Goal: Find specific page/section: Find specific page/section

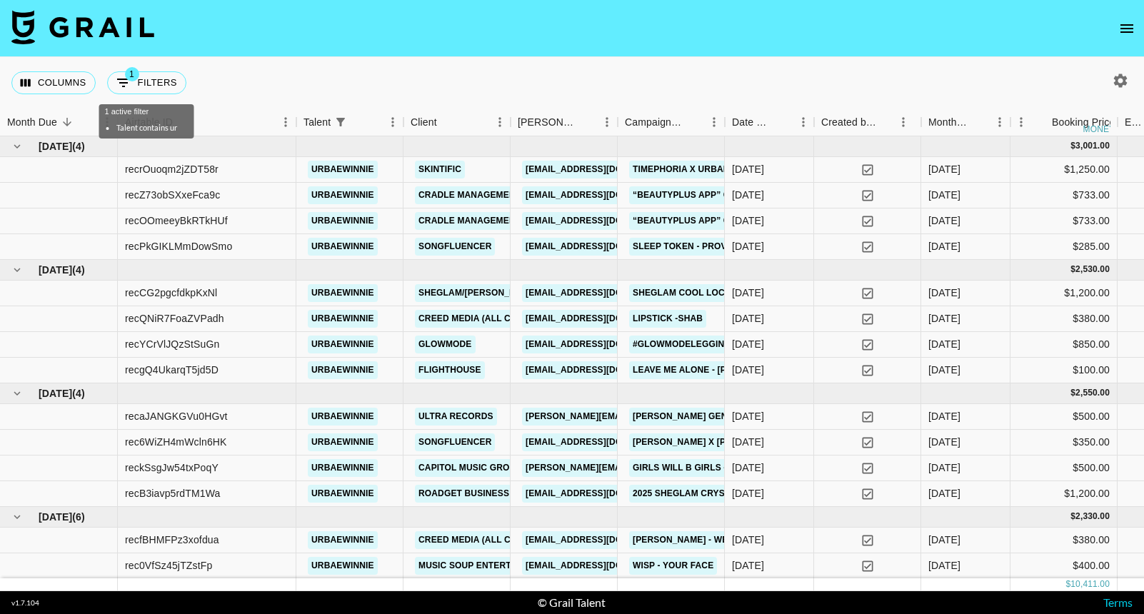
click at [146, 84] on button "1 Filters" at bounding box center [146, 82] width 79 height 23
select select "talentName"
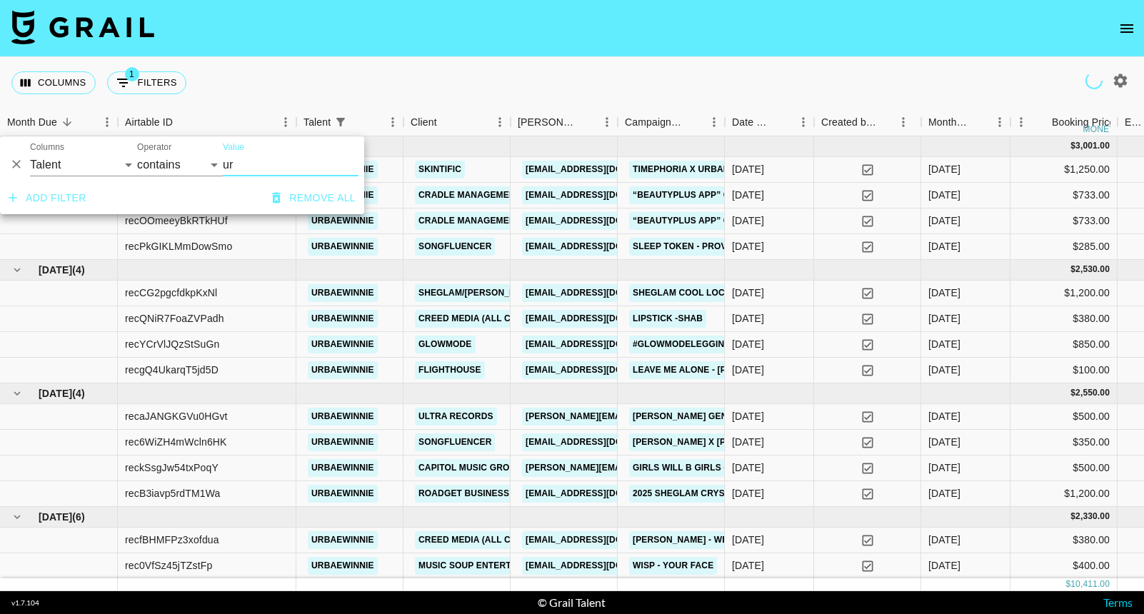
type input "u"
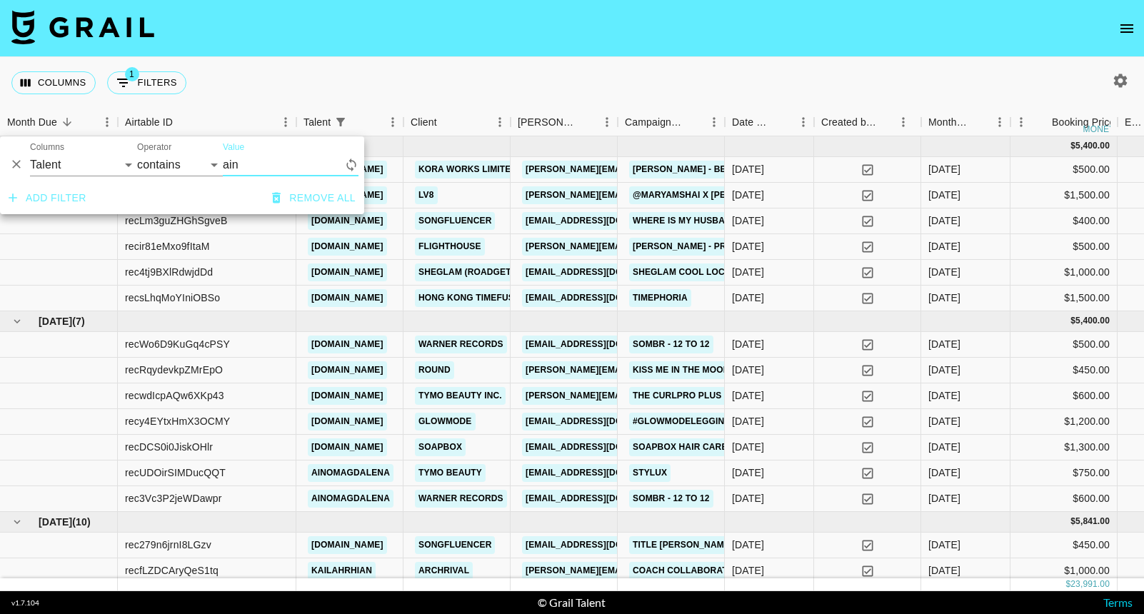
type input "aino"
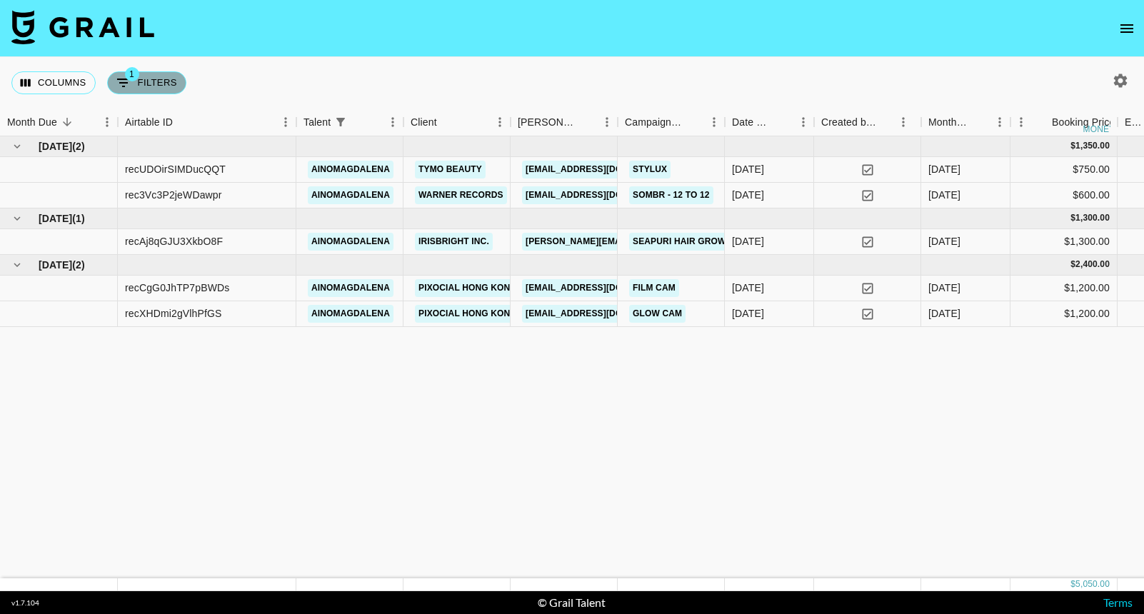
click at [180, 83] on button "1 Filters" at bounding box center [146, 82] width 79 height 23
select select "talentName"
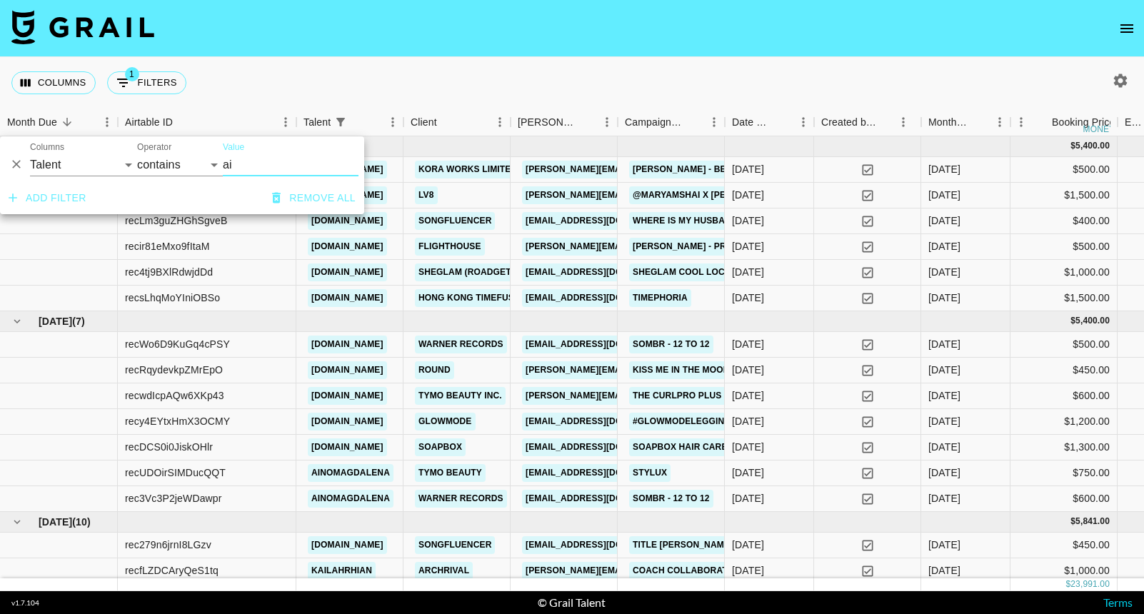
type input "a"
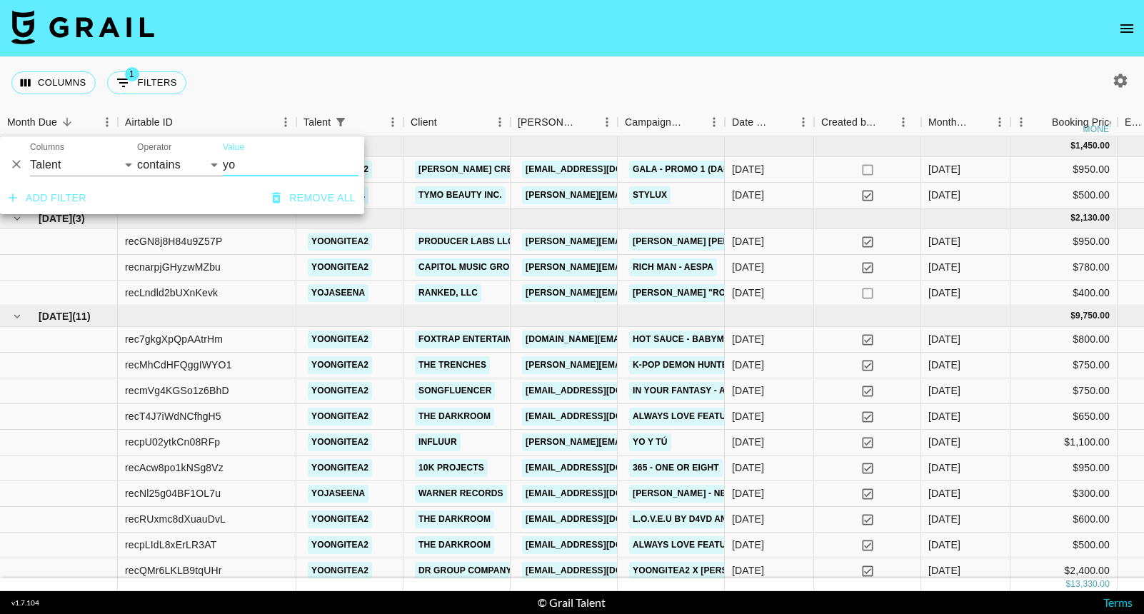
type input "yo"
click at [437, 77] on div "Columns 1 Filters + Booking" at bounding box center [572, 82] width 1144 height 51
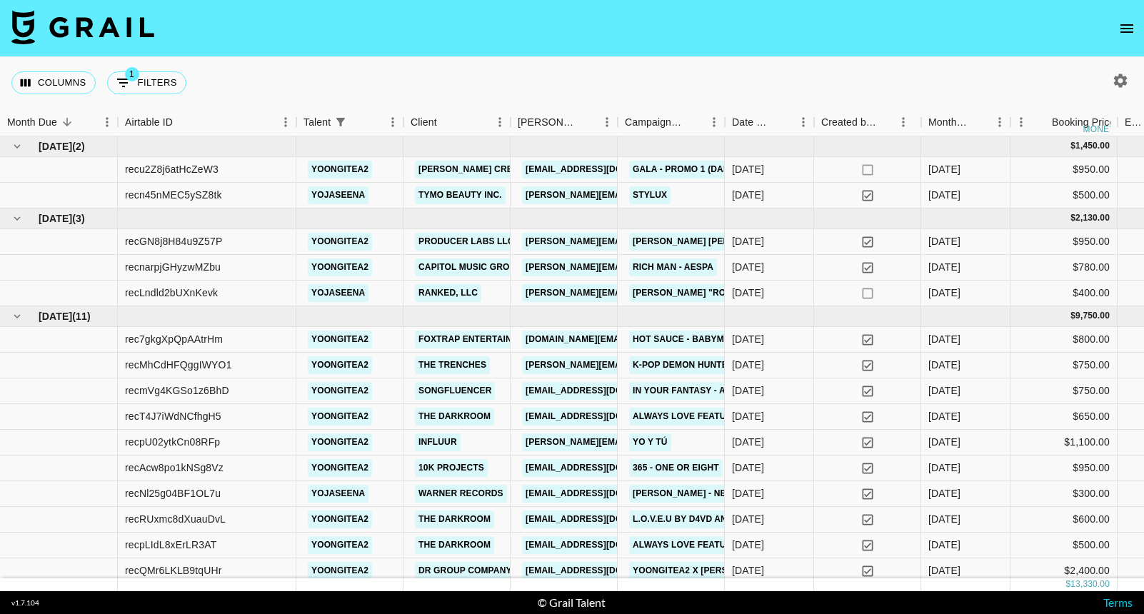
click at [145, 96] on div "Columns 1 Filters + Booking" at bounding box center [101, 82] width 181 height 51
click at [166, 86] on button "1 Filters" at bounding box center [146, 82] width 79 height 23
select select "talentName"
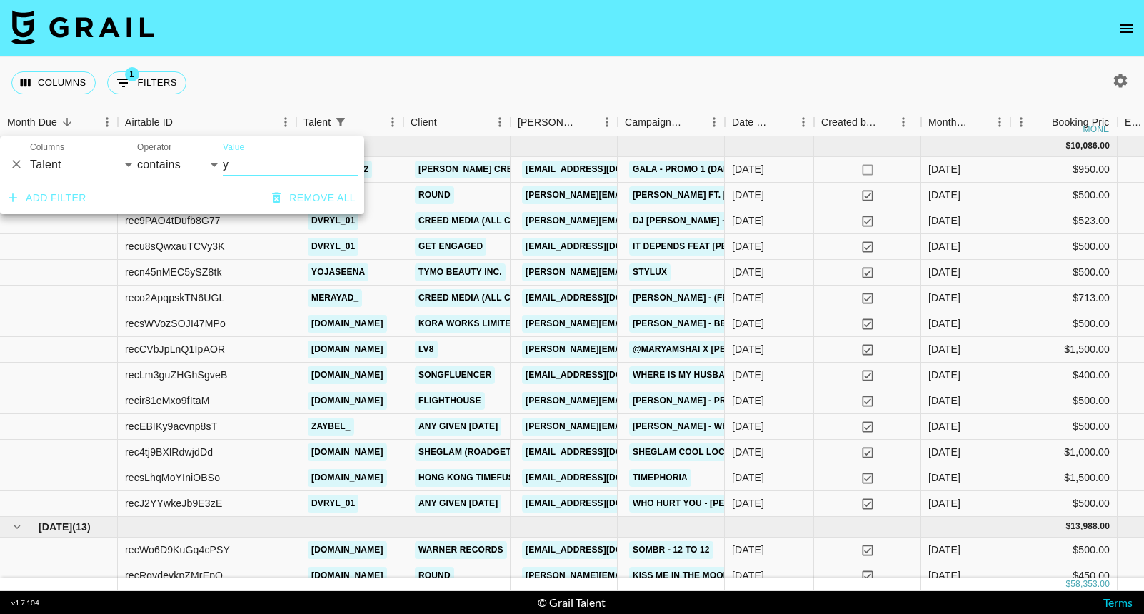
type input "y"
click at [429, 42] on nav at bounding box center [572, 28] width 1144 height 57
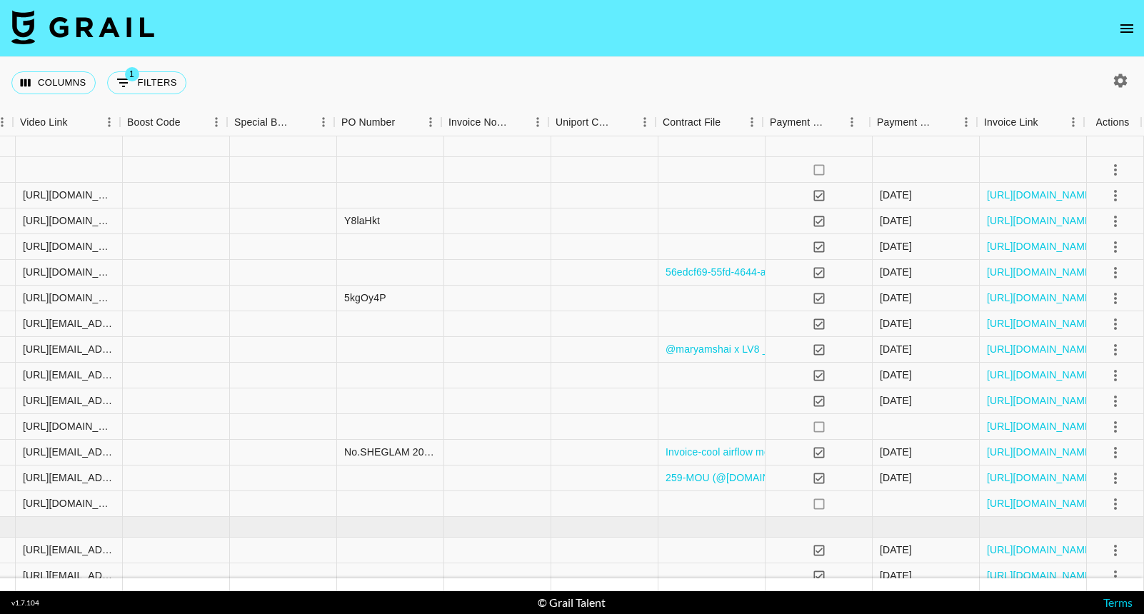
scroll to position [0, 1388]
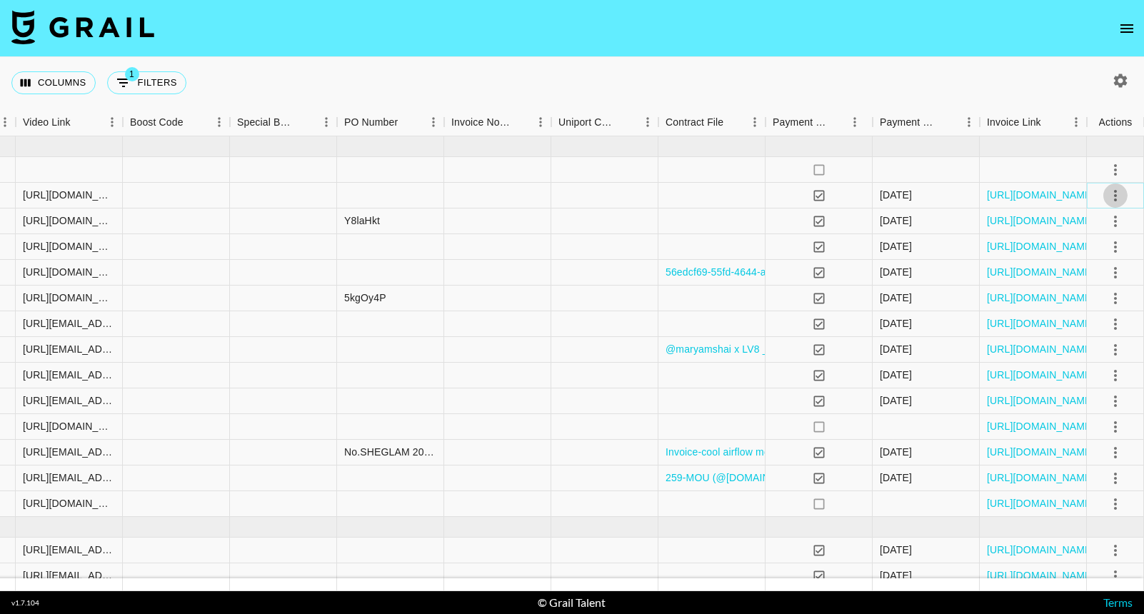
click at [1116, 203] on icon "select merge strategy" at bounding box center [1115, 195] width 17 height 17
click at [1012, 157] on div at bounding box center [1033, 170] width 107 height 26
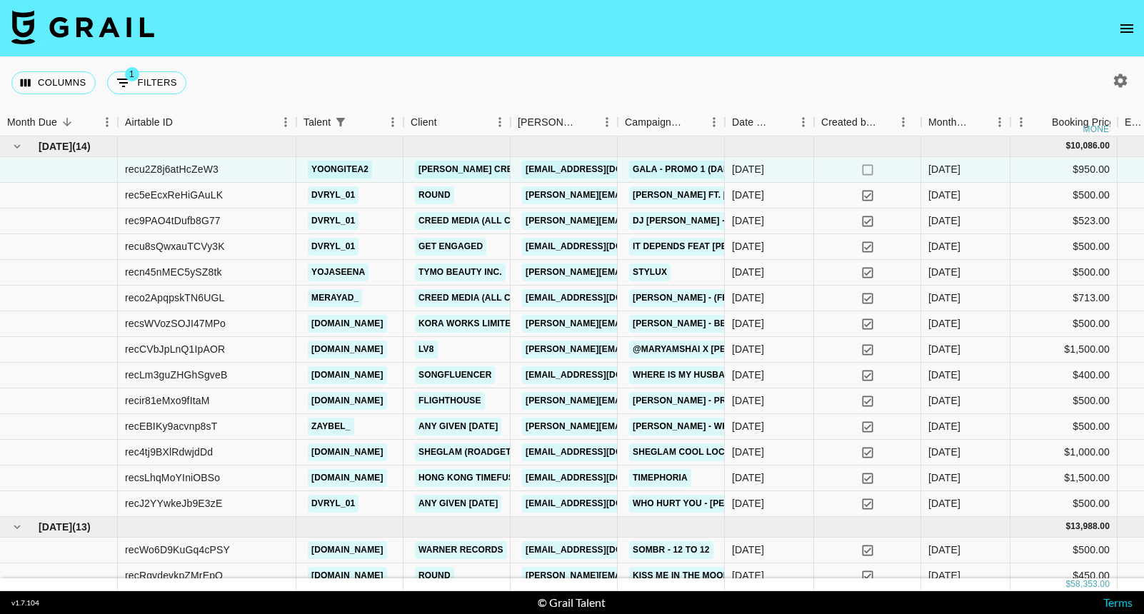
scroll to position [0, 0]
